Goal: Find specific page/section: Find specific page/section

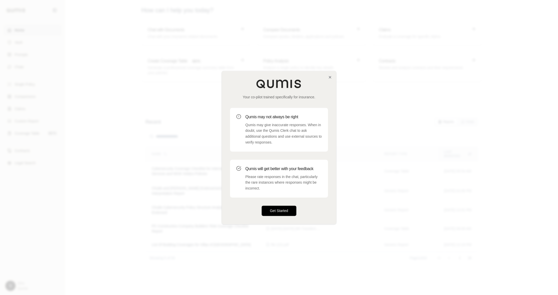
click at [282, 208] on button "Get Started" at bounding box center [279, 210] width 35 height 10
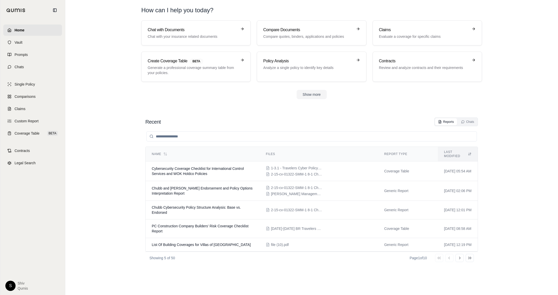
click at [12, 289] on html "Home Vault Prompts Chats Single Policy Comparisons Claims Custom Report Coverag…" at bounding box center [279, 147] width 558 height 295
click at [23, 243] on link "Site Admin Portal" at bounding box center [22, 247] width 42 height 8
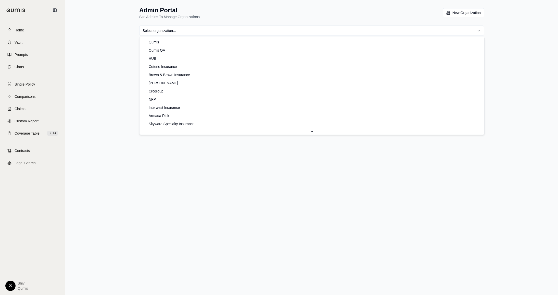
click at [189, 28] on html "Home Vault Prompts Chats Single Policy Comparisons Claims Custom Report Coverag…" at bounding box center [279, 147] width 558 height 295
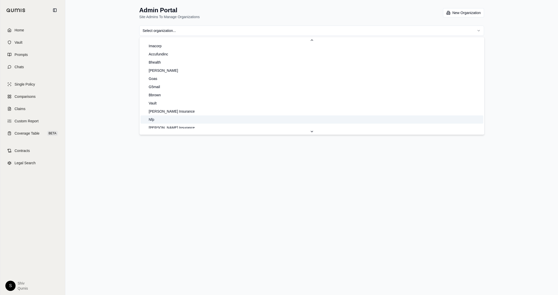
scroll to position [327, 0]
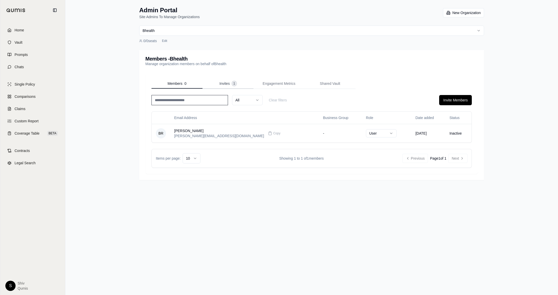
click at [223, 81] on span "Invites" at bounding box center [224, 83] width 10 height 5
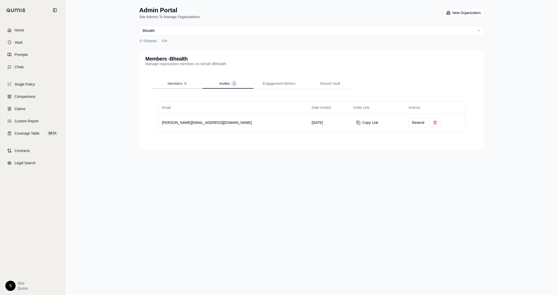
click at [179, 84] on span "Members" at bounding box center [175, 83] width 15 height 5
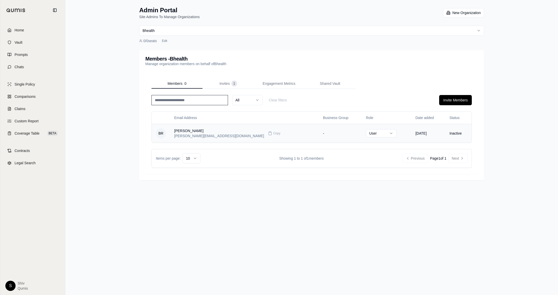
click at [181, 133] on div "[PERSON_NAME][EMAIL_ADDRESS][DOMAIN_NAME]" at bounding box center [219, 135] width 90 height 5
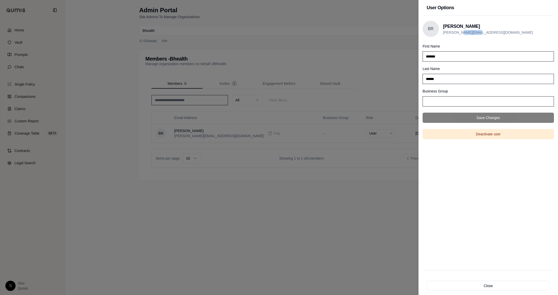
drag, startPoint x: 496, startPoint y: 32, endPoint x: 461, endPoint y: 31, distance: 35.3
click at [461, 31] on div "BR [PERSON_NAME] Runyon [EMAIL_ADDRESS][DOMAIN_NAME]" at bounding box center [488, 29] width 131 height 16
drag, startPoint x: 484, startPoint y: 27, endPoint x: 441, endPoint y: 27, distance: 43.1
click at [441, 27] on div "BR [PERSON_NAME] Runyon [EMAIL_ADDRESS][DOMAIN_NAME]" at bounding box center [488, 29] width 131 height 16
copy div "[PERSON_NAME]"
